Goal: Transaction & Acquisition: Book appointment/travel/reservation

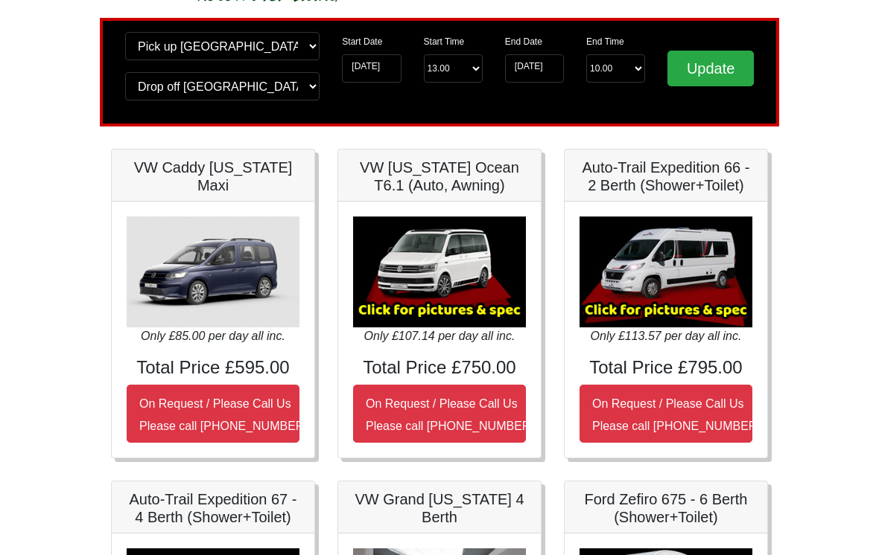
scroll to position [86, 0]
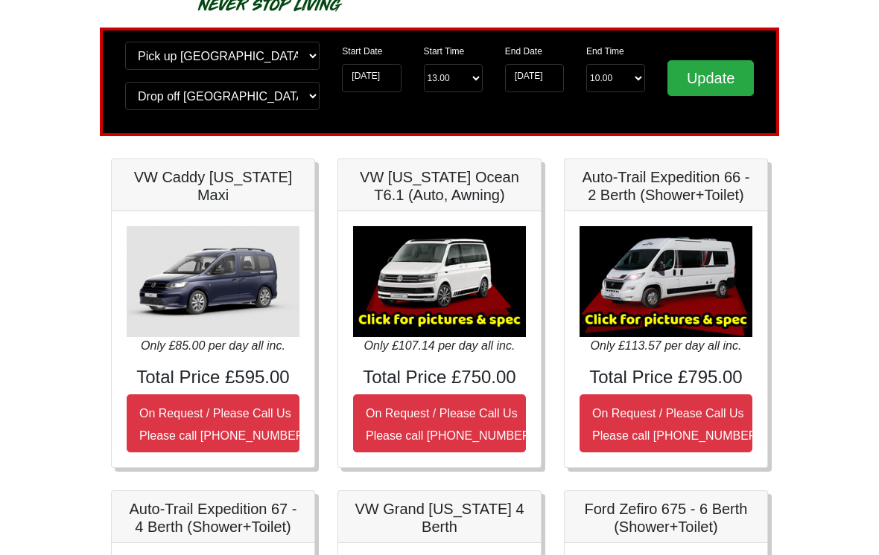
click at [681, 283] on img at bounding box center [665, 281] width 173 height 111
click at [690, 286] on img at bounding box center [665, 281] width 173 height 111
click at [672, 273] on img at bounding box center [665, 281] width 173 height 111
click at [669, 281] on img at bounding box center [665, 281] width 173 height 111
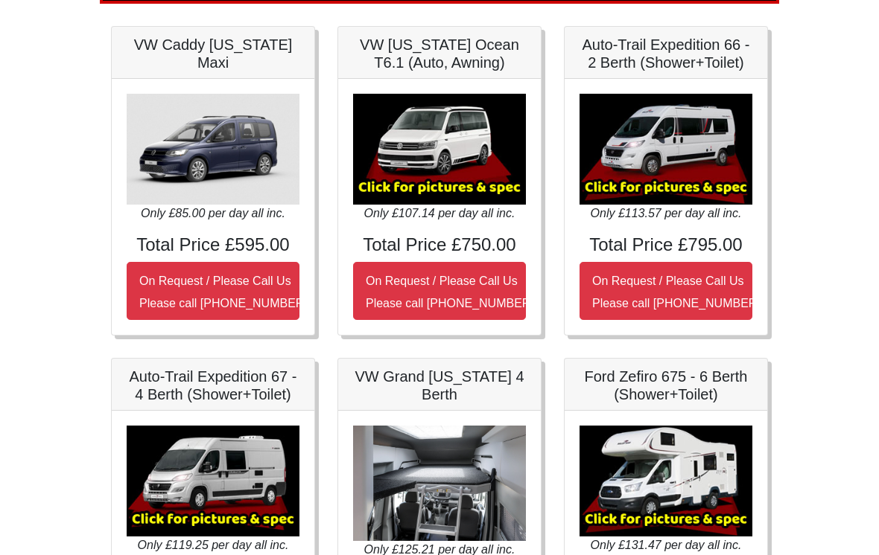
scroll to position [228, 0]
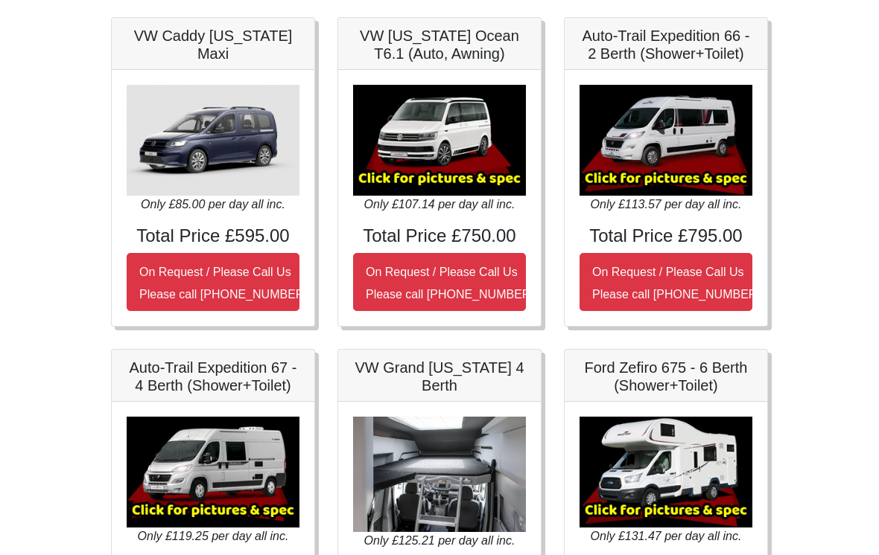
click at [676, 380] on h5 "Ford Zefiro 675 - 6 Berth (Shower+Toilet)" at bounding box center [665, 377] width 173 height 36
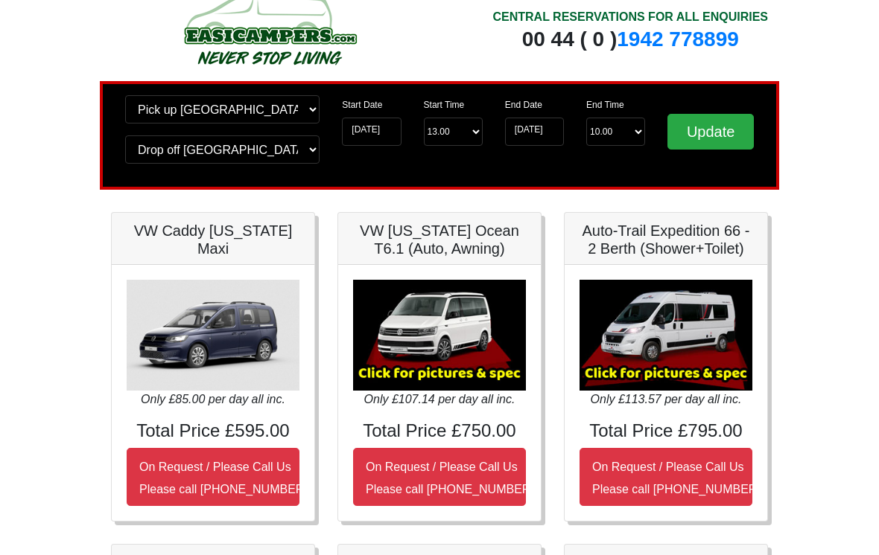
scroll to position [0, 0]
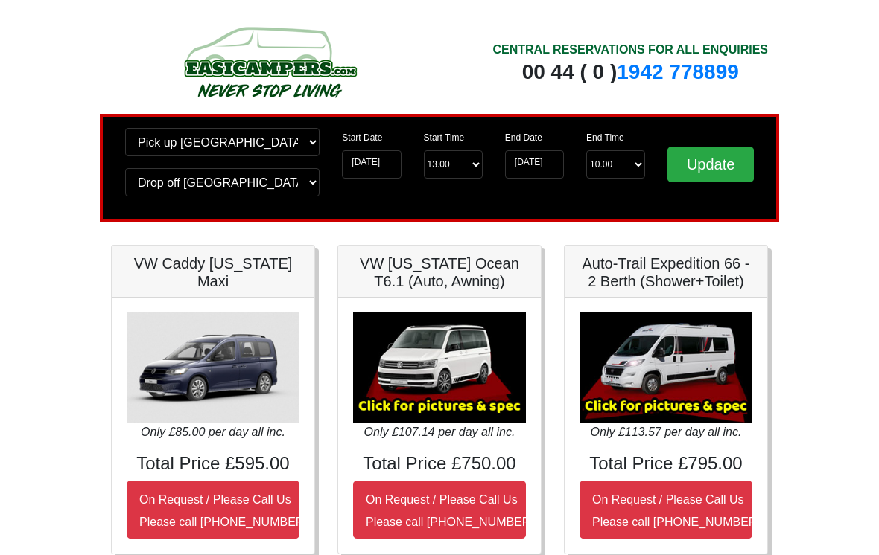
click at [660, 376] on img at bounding box center [665, 368] width 173 height 111
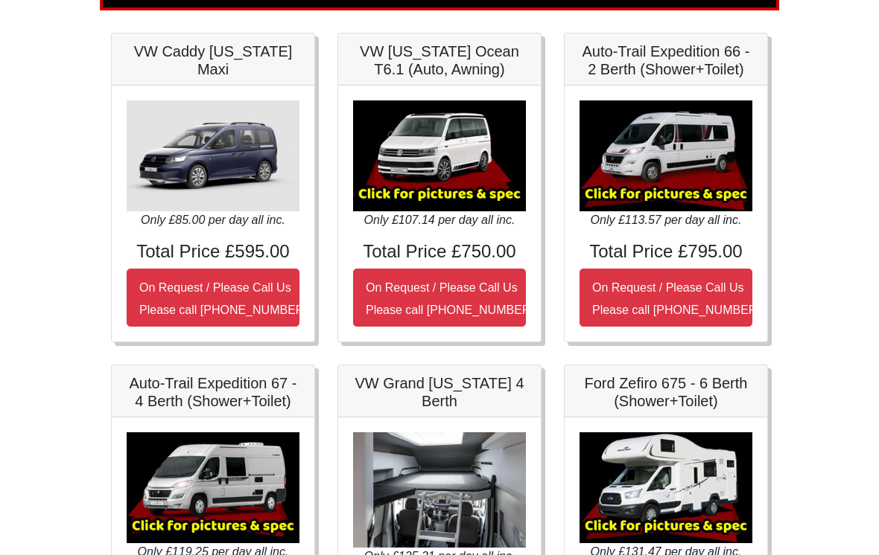
click at [660, 311] on small "On Request / Please Call Us Please call 0044 (0)1942 821080" at bounding box center [676, 299] width 168 height 35
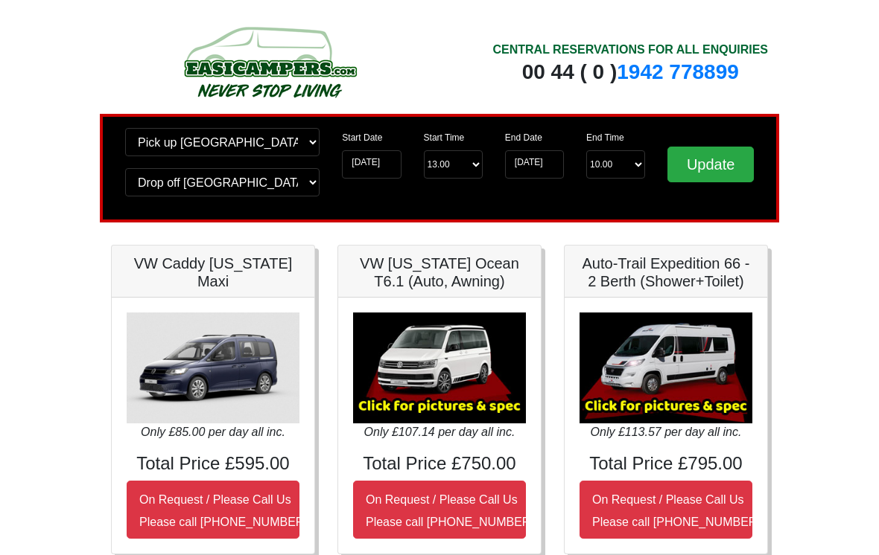
click at [733, 160] on input "Update" at bounding box center [710, 165] width 86 height 36
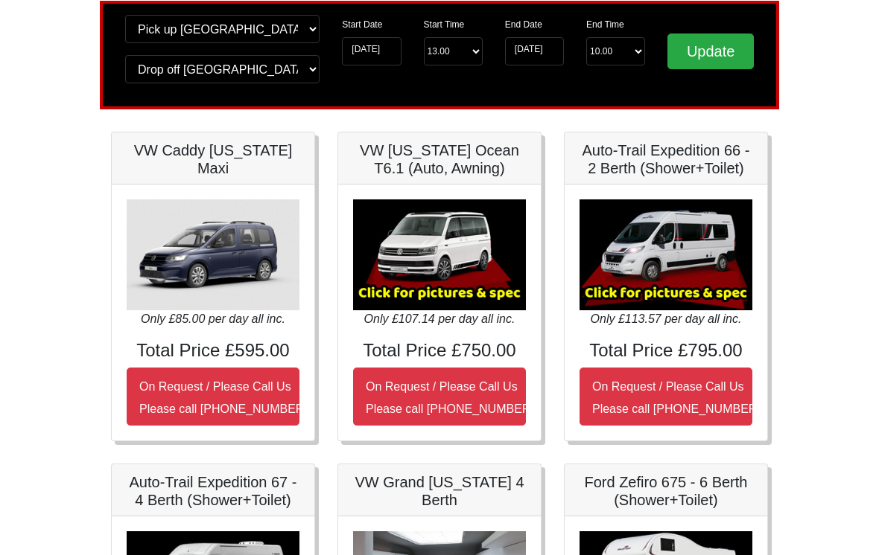
scroll to position [115, 0]
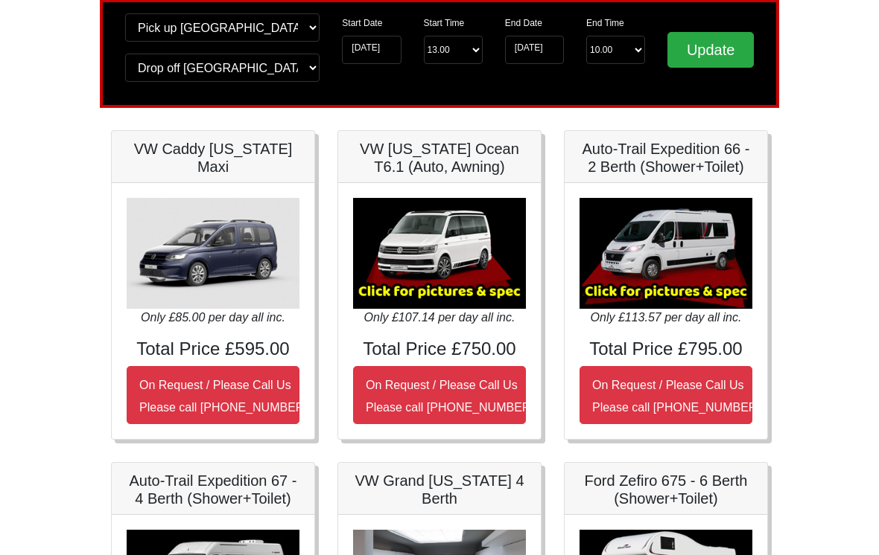
click at [687, 392] on button "On Request / Please Call Us Please call [PHONE_NUMBER]" at bounding box center [665, 395] width 173 height 58
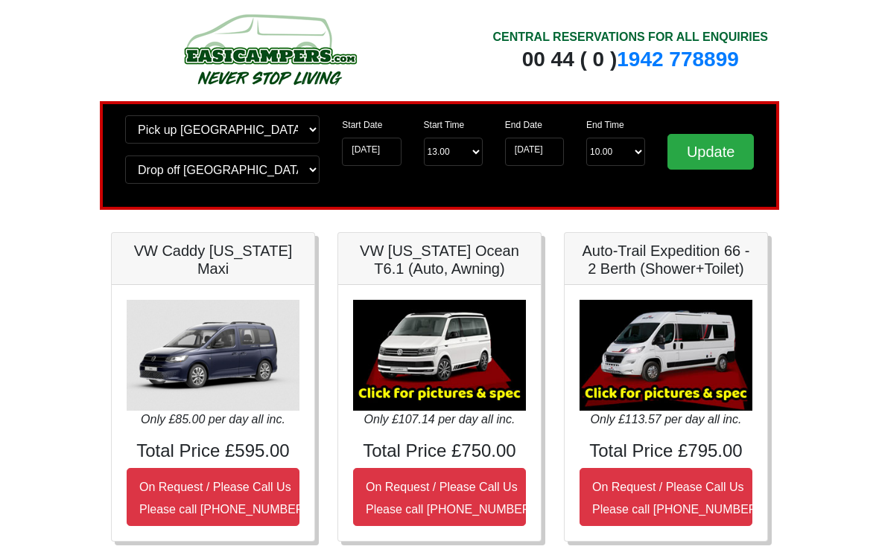
scroll to position [0, 0]
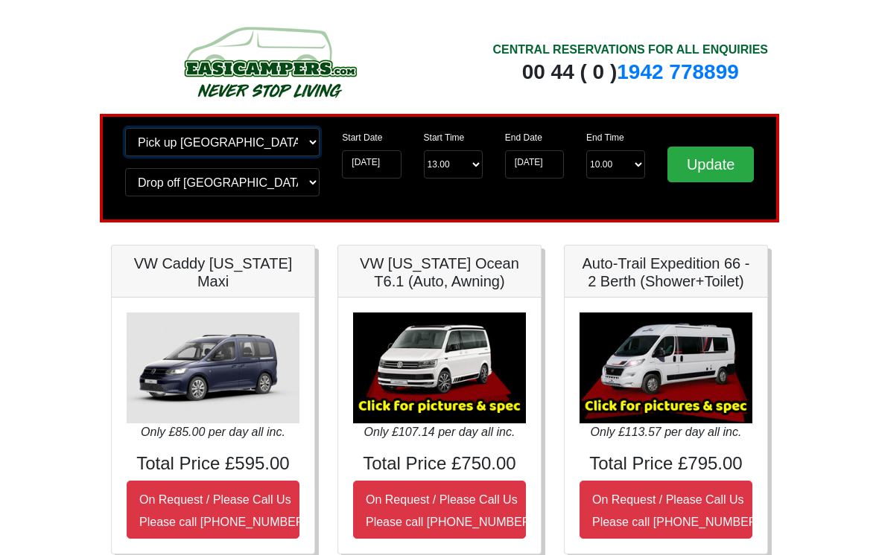
click at [316, 145] on select "Change pick up location? Pick up Liverpool Airport Birmingham Airport Blackburn…" at bounding box center [222, 142] width 194 height 28
select select "QUE1"
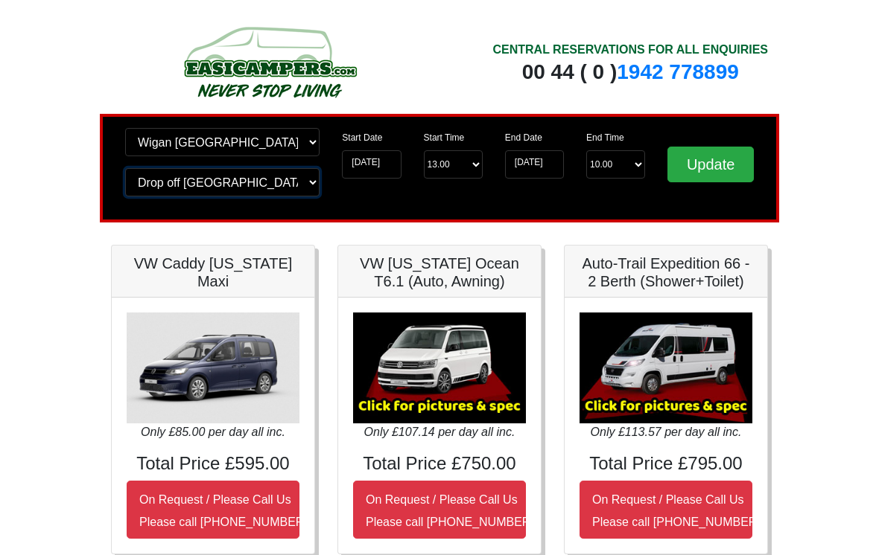
click at [311, 191] on select "Change drop off location? Drop off Liverpool Airport Birmingham Airport Blackbu…" at bounding box center [222, 182] width 194 height 28
select select "QUE1"
click at [712, 174] on input "Update" at bounding box center [710, 165] width 86 height 36
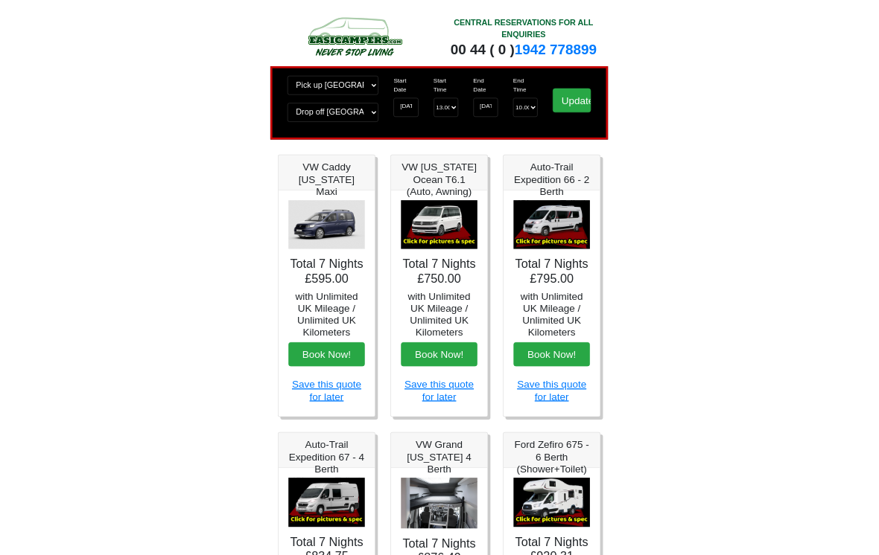
scroll to position [154, 0]
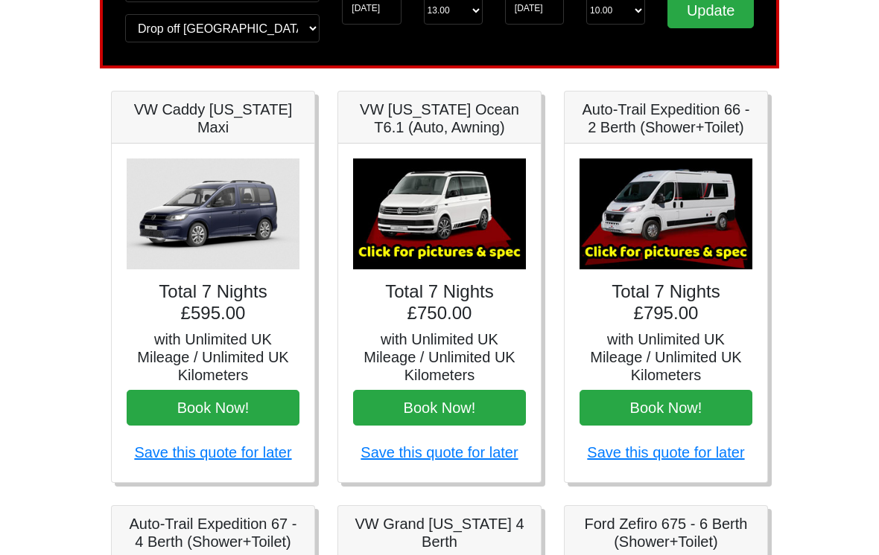
click at [695, 406] on button "Book Now!" at bounding box center [665, 408] width 173 height 36
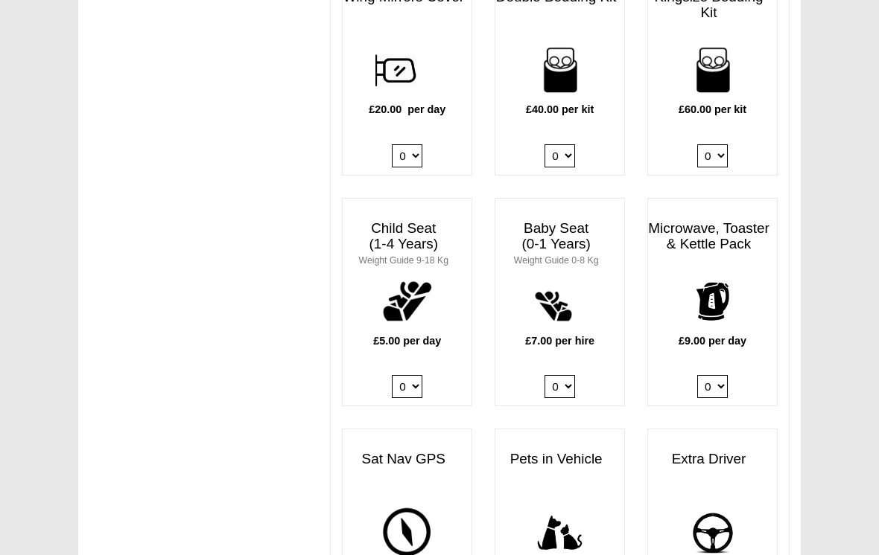
scroll to position [1314, 0]
click at [722, 375] on select "0 1" at bounding box center [712, 386] width 31 height 23
select select "Kitchen Pack x QTY 1 @ 9.00 GBP per day."
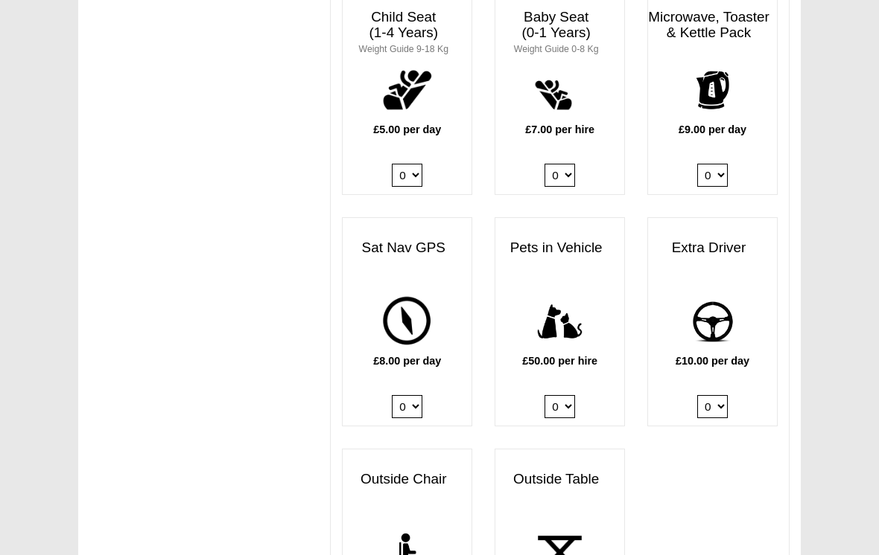
scroll to position [1534, 0]
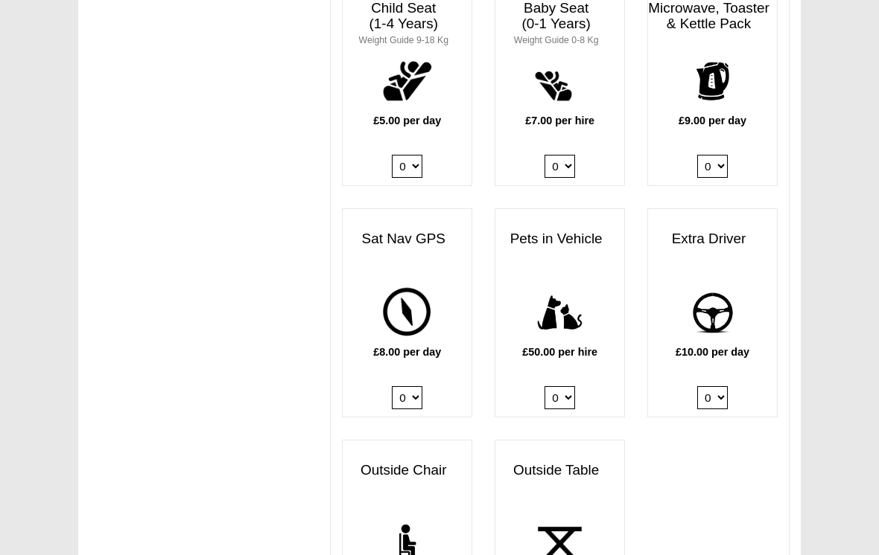
click at [571, 387] on select "0 1" at bounding box center [559, 398] width 31 height 23
select select "Pets in vehicle @ 50.00 GBP per hire"
click at [722, 386] on select "0 1" at bounding box center [712, 397] width 31 height 23
select select "Extra Driver x QTY 1 @ 10.00 GBP per day."
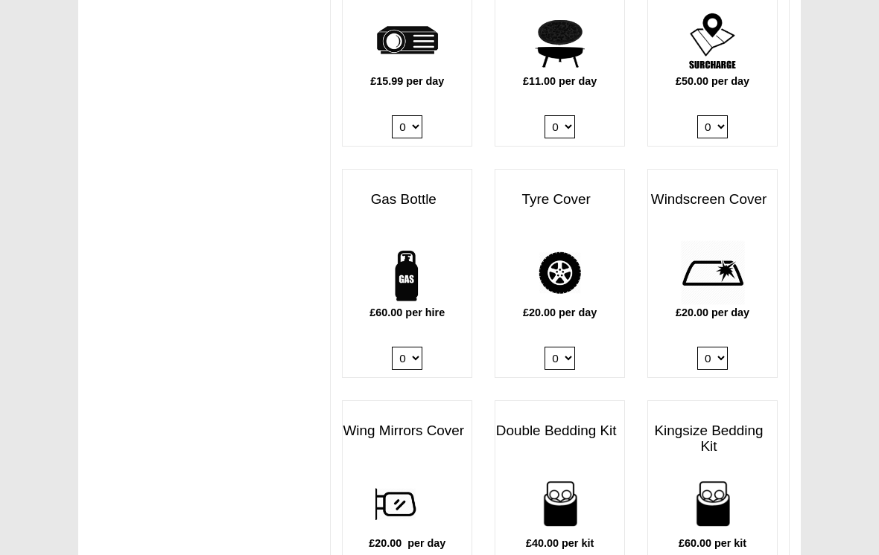
scroll to position [876, 0]
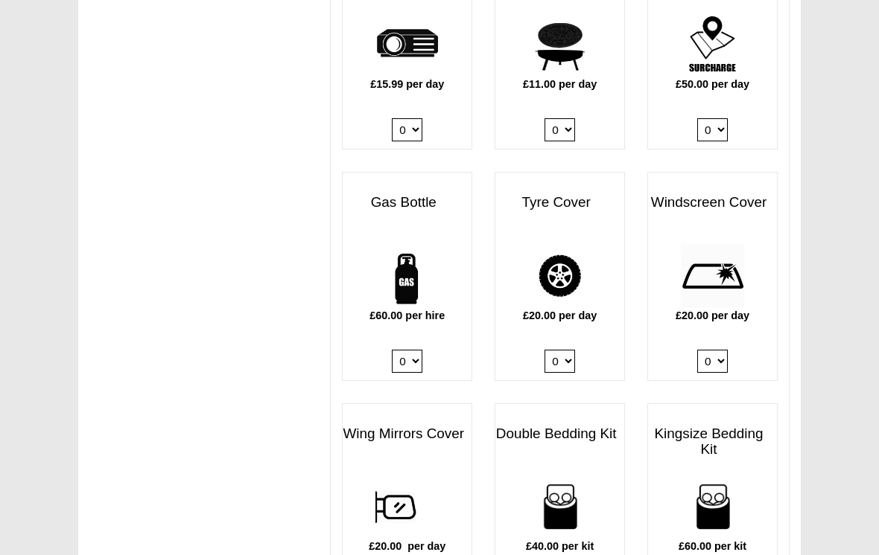
click at [414, 351] on select "0 1" at bounding box center [407, 362] width 31 height 23
select select "Gas Bottle x QTY 1 @ 60.00 GBP per hire."
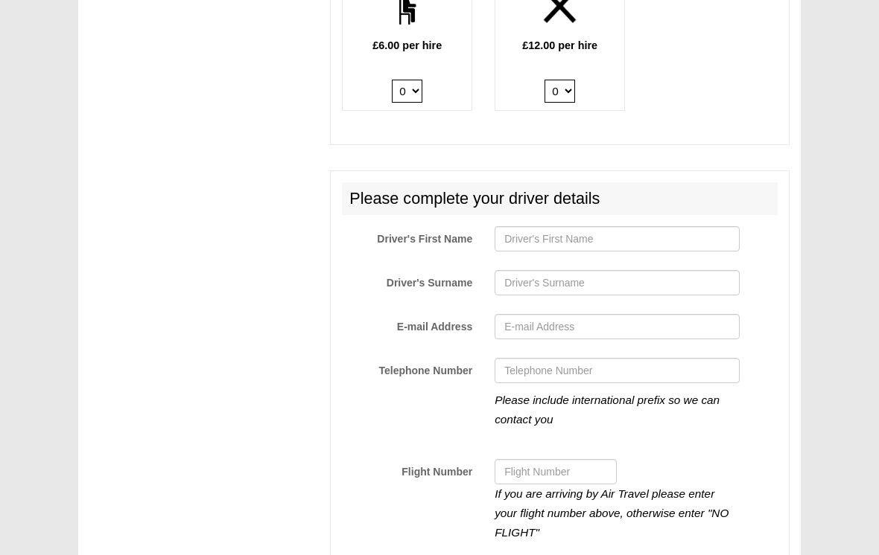
scroll to position [2063, 0]
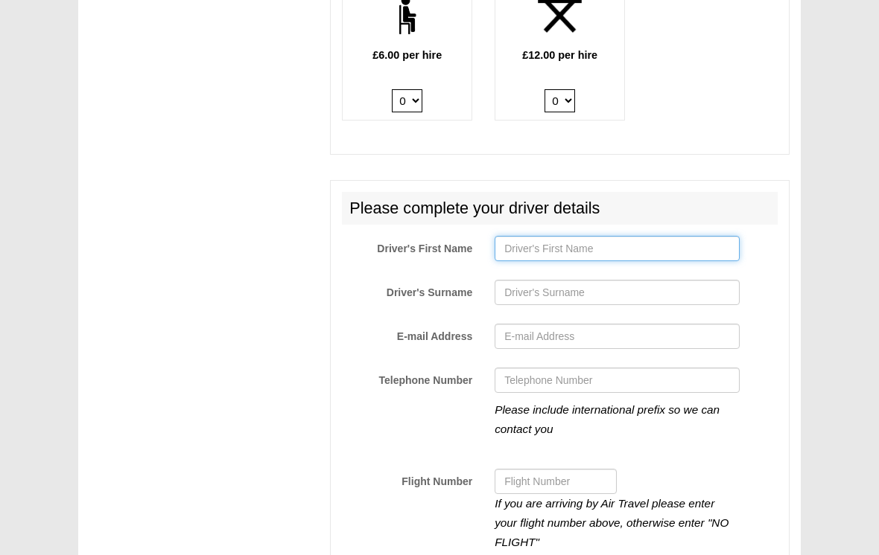
click at [529, 236] on input "Driver's First Name" at bounding box center [616, 248] width 245 height 25
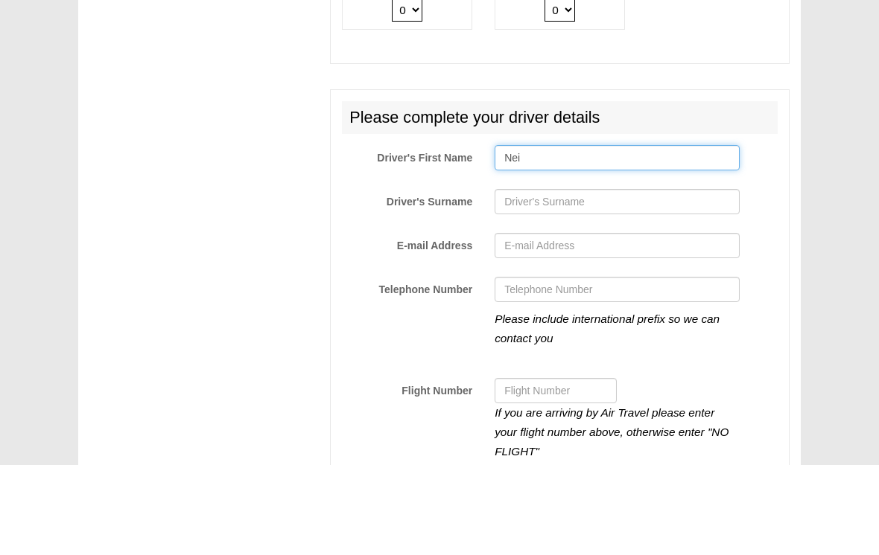
type input "Neil"
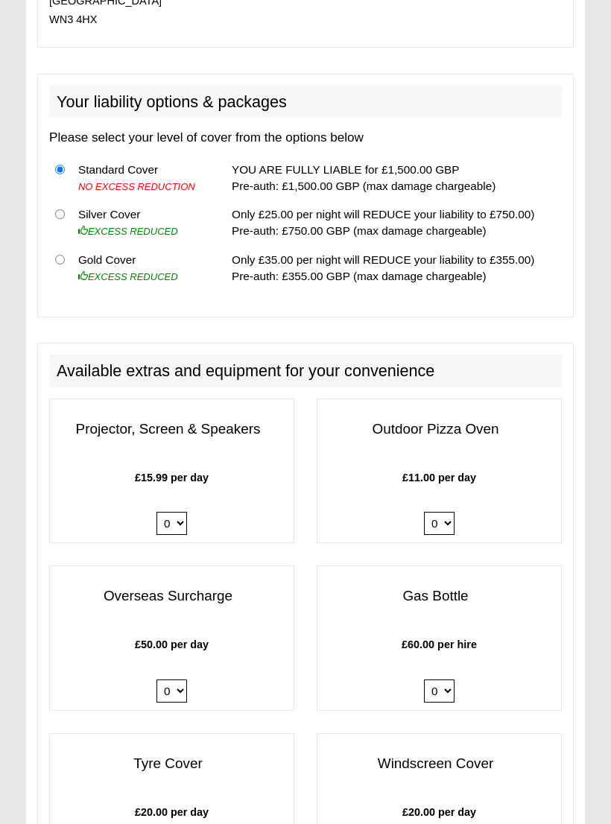
scroll to position [1432, 0]
